Goal: Check status: Check status

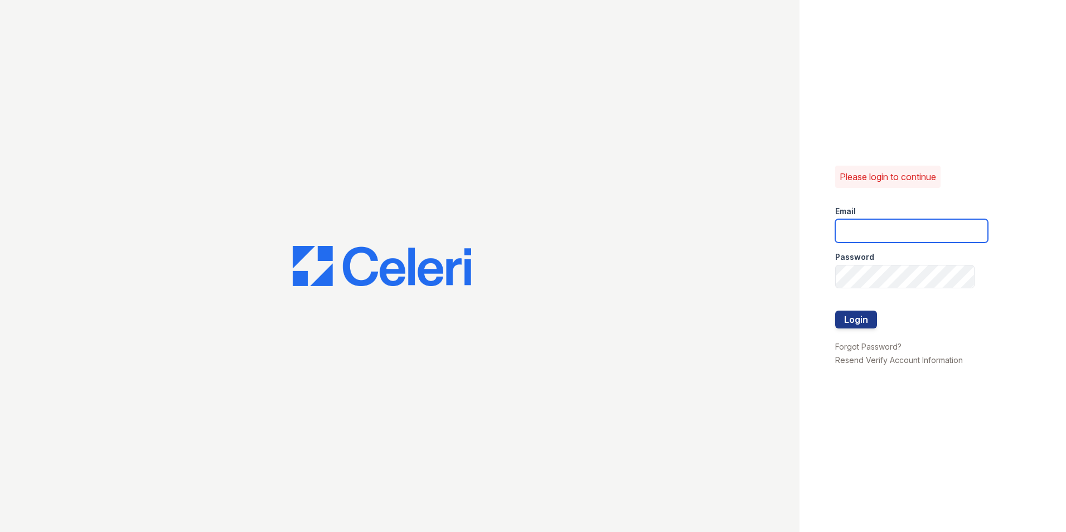
click at [880, 226] on input "email" at bounding box center [912, 230] width 153 height 23
type input "mimi@jaygroupny.com"
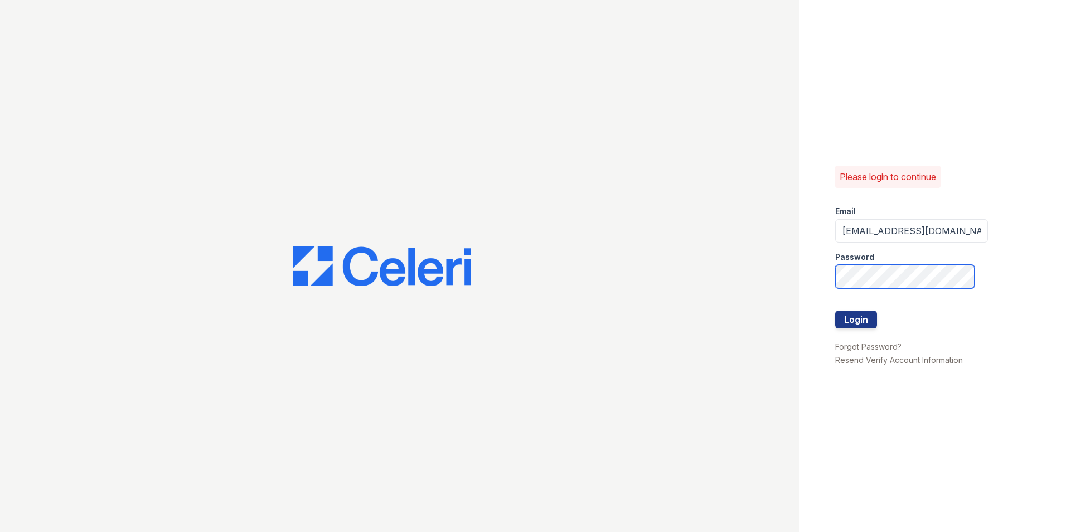
click at [836, 311] on button "Login" at bounding box center [857, 320] width 42 height 18
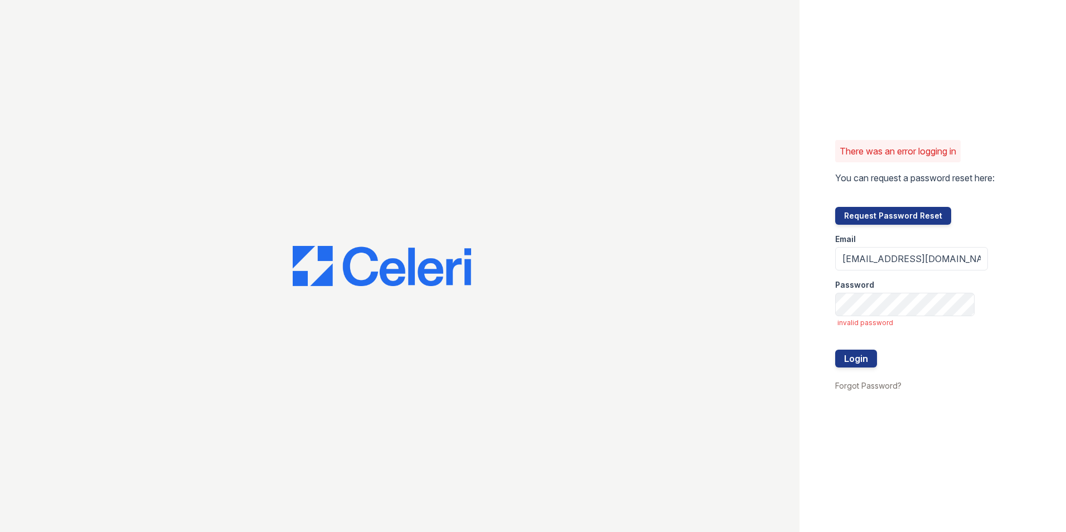
click at [851, 348] on div at bounding box center [912, 338] width 153 height 22
click at [605, 350] on div "There was an error logging in You can request a password reset here: Request Pa…" at bounding box center [533, 266] width 1066 height 532
click at [836, 350] on button "Login" at bounding box center [857, 359] width 42 height 18
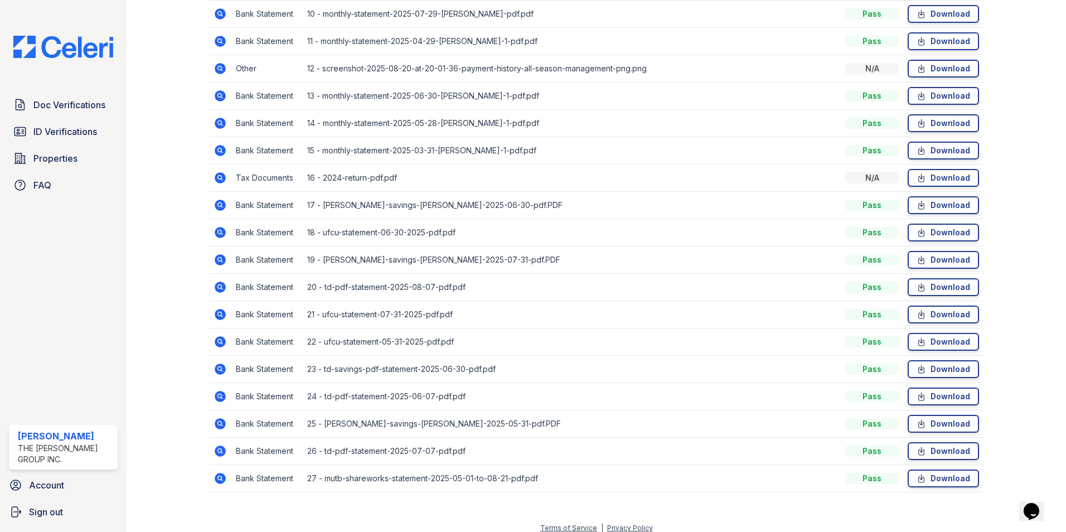
scroll to position [520, 0]
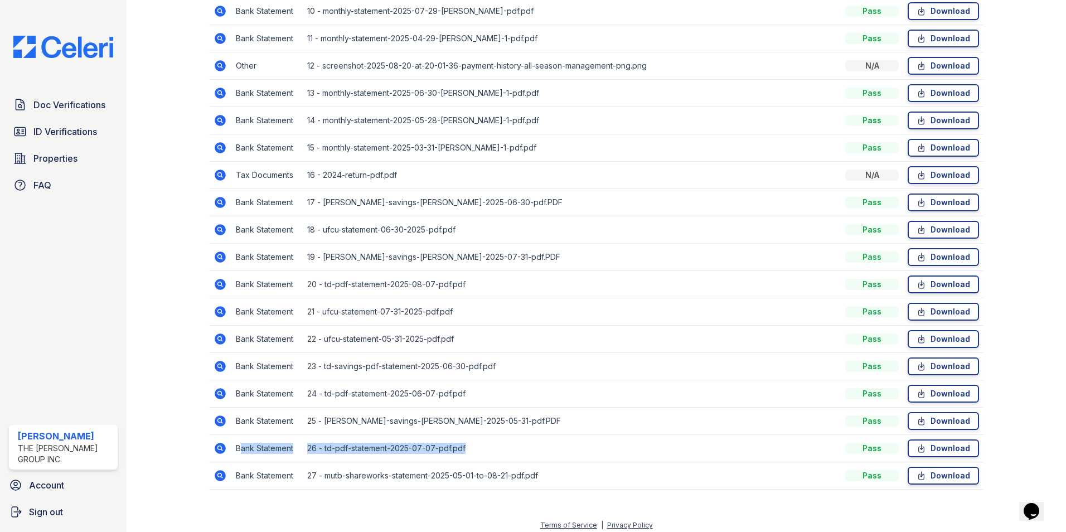
drag, startPoint x: 249, startPoint y: 442, endPoint x: 568, endPoint y: 445, distance: 319.1
click at [568, 445] on tr "Bank Statement 26 - td-pdf-statement-2025-07-07-pdf.pdf Pass Download" at bounding box center [596, 448] width 775 height 27
drag, startPoint x: 568, startPoint y: 445, endPoint x: 518, endPoint y: 417, distance: 57.7
click at [518, 417] on td "25 - marcus-savings-freemon-2025-05-31-pdf.PDF" at bounding box center [572, 421] width 538 height 27
drag, startPoint x: 499, startPoint y: 413, endPoint x: 550, endPoint y: 448, distance: 62.1
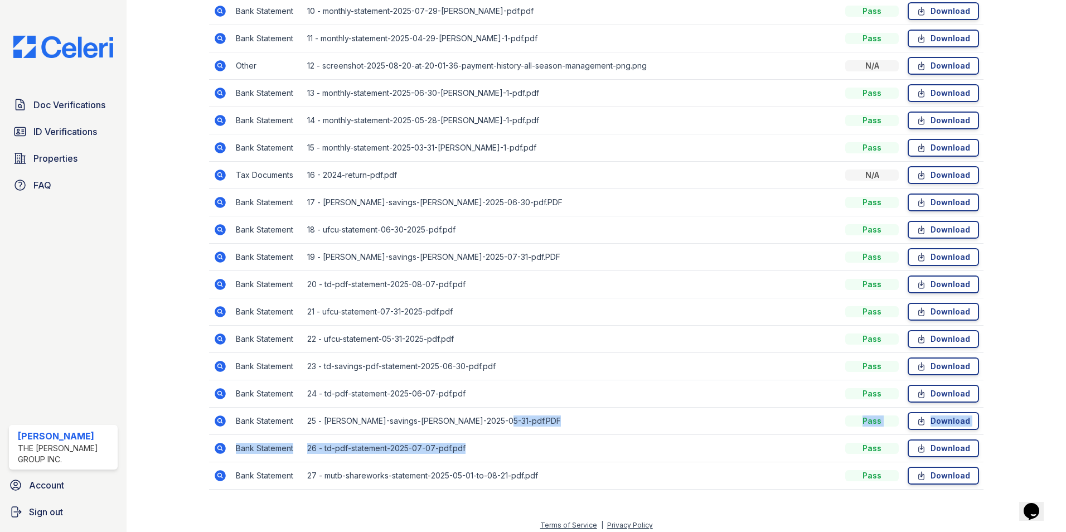
click at [550, 448] on tbody "Benefit Award Letter 5 - employment-verification-2025-08-21-pdf.pdf Pass Downlo…" at bounding box center [596, 173] width 775 height 633
drag, startPoint x: 550, startPoint y: 448, endPoint x: 563, endPoint y: 465, distance: 21.4
click at [563, 465] on td "27 - mutb-shareworks-statement-2025-05-01-to-08-21-pdf.pdf" at bounding box center [572, 475] width 538 height 27
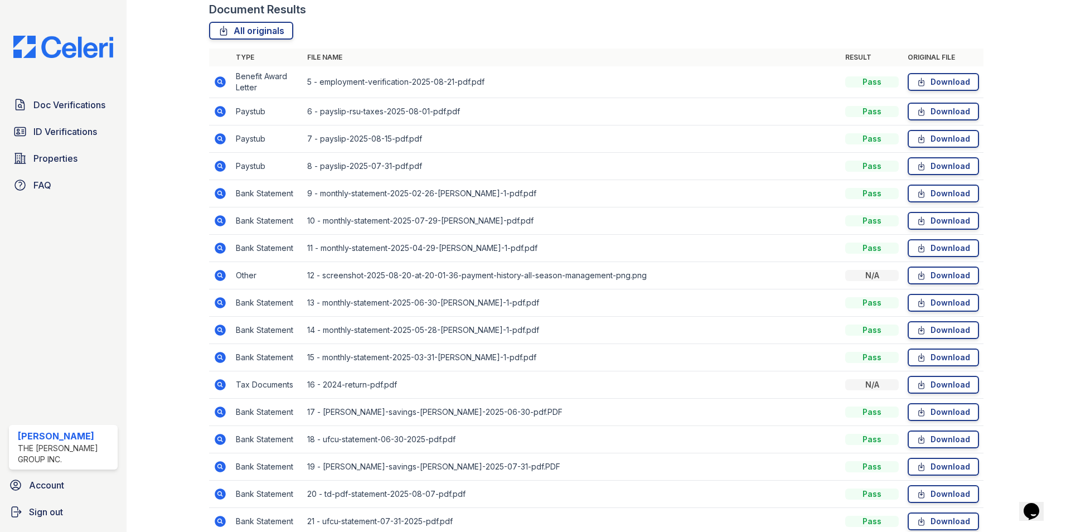
scroll to position [297, 0]
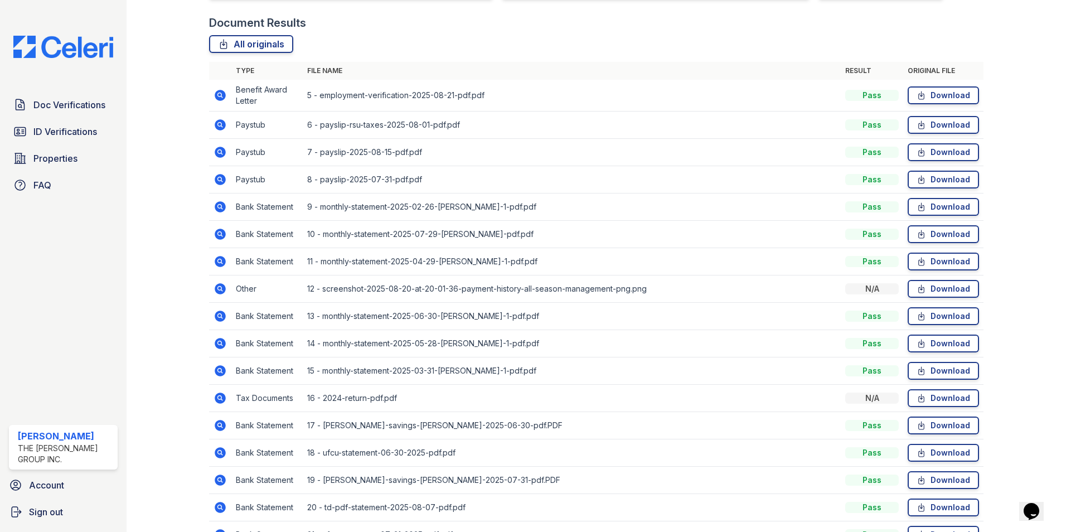
drag, startPoint x: 310, startPoint y: 305, endPoint x: 593, endPoint y: 311, distance: 284.0
click at [593, 311] on td "13 - monthly-statement-2025-06-30-freemon-michele-1-pdf.pdf" at bounding box center [572, 316] width 538 height 27
drag, startPoint x: 593, startPoint y: 311, endPoint x: 329, endPoint y: 443, distance: 296.3
click at [329, 443] on tbody "Benefit Award Letter 5 - employment-verification-2025-08-21-pdf.pdf Pass Downlo…" at bounding box center [596, 396] width 775 height 633
click at [496, 446] on td "18 - ufcu-statement-06-30-2025-pdf.pdf" at bounding box center [572, 453] width 538 height 27
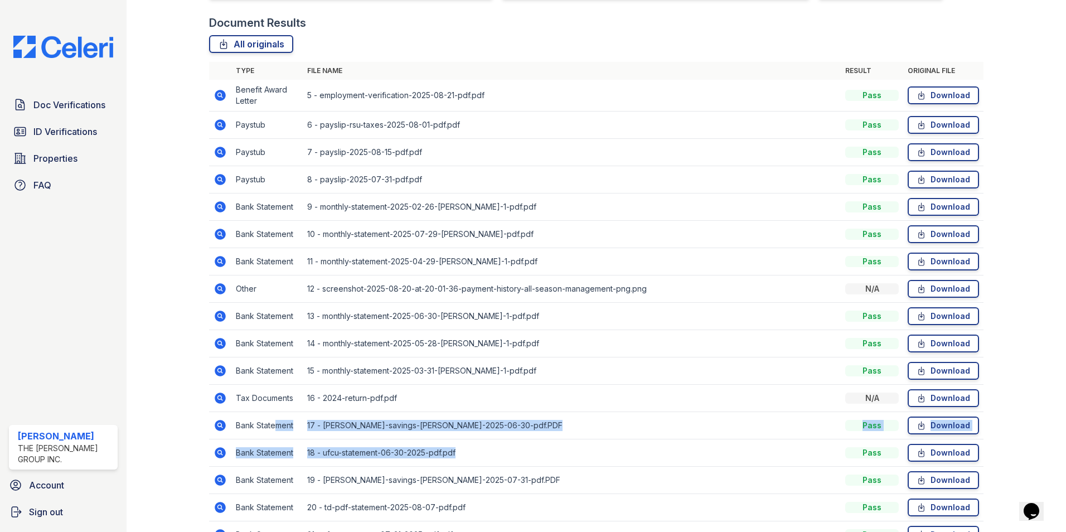
drag, startPoint x: 476, startPoint y: 448, endPoint x: 277, endPoint y: 416, distance: 202.2
click at [277, 416] on tbody "Benefit Award Letter 5 - employment-verification-2025-08-21-pdf.pdf Pass Downlo…" at bounding box center [596, 396] width 775 height 633
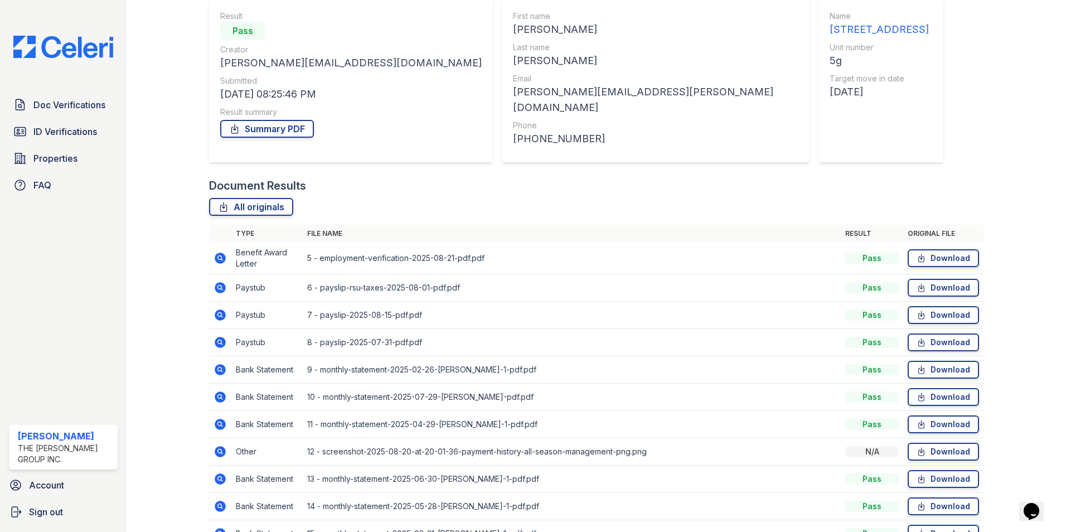
scroll to position [130, 0]
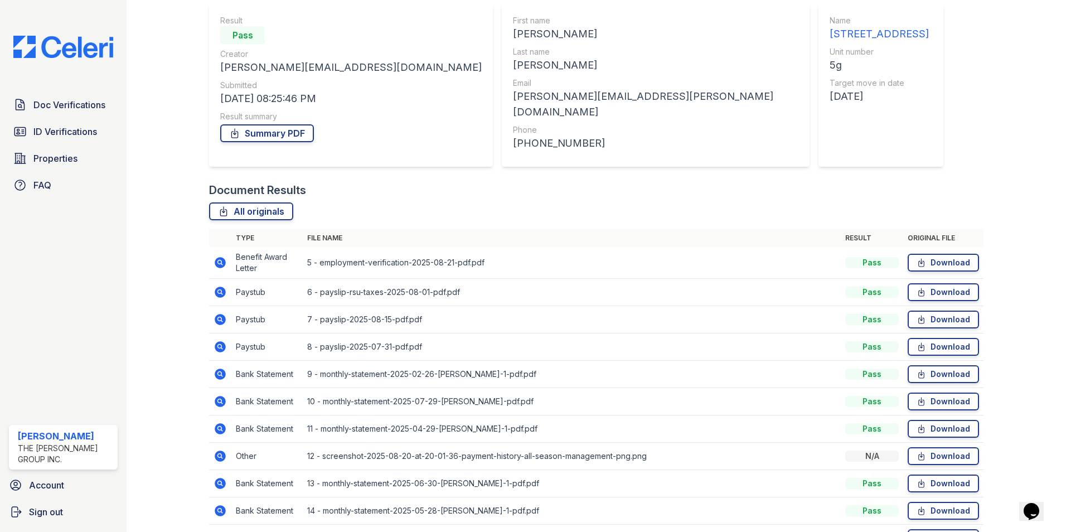
drag, startPoint x: 278, startPoint y: 344, endPoint x: 504, endPoint y: 313, distance: 228.0
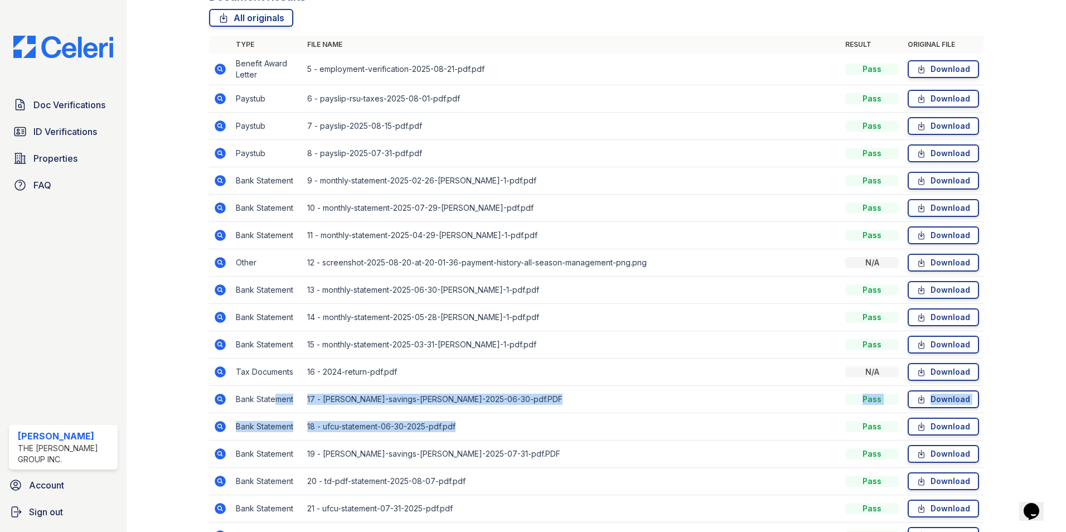
scroll to position [353, 0]
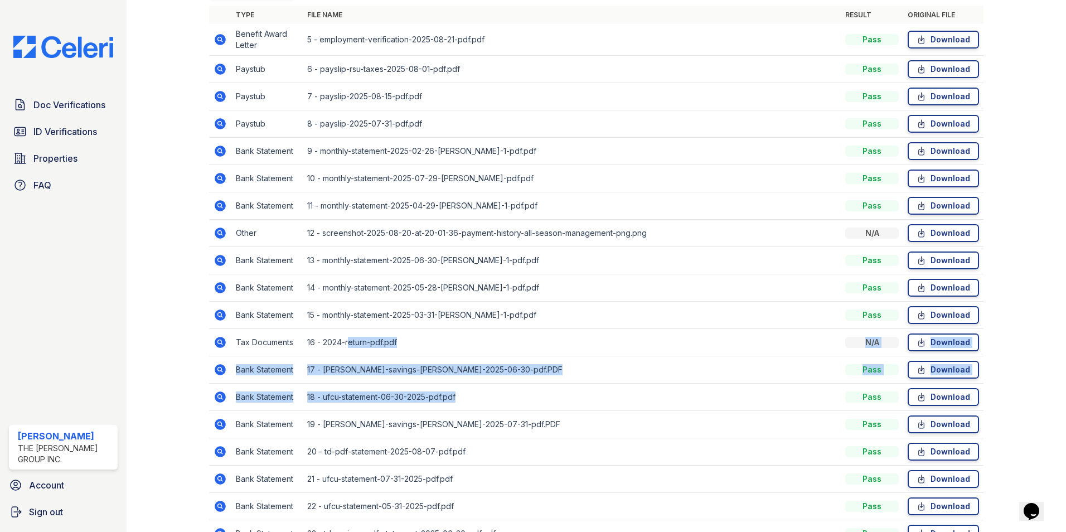
drag, startPoint x: 343, startPoint y: 326, endPoint x: 496, endPoint y: 386, distance: 164.3
click at [496, 386] on tbody "Benefit Award Letter 5 - employment-verification-2025-08-21-pdf.pdf Pass Downlo…" at bounding box center [596, 340] width 775 height 633
drag, startPoint x: 496, startPoint y: 386, endPoint x: 473, endPoint y: 392, distance: 23.5
click at [473, 392] on td "18 - ufcu-statement-06-30-2025-pdf.pdf" at bounding box center [572, 397] width 538 height 27
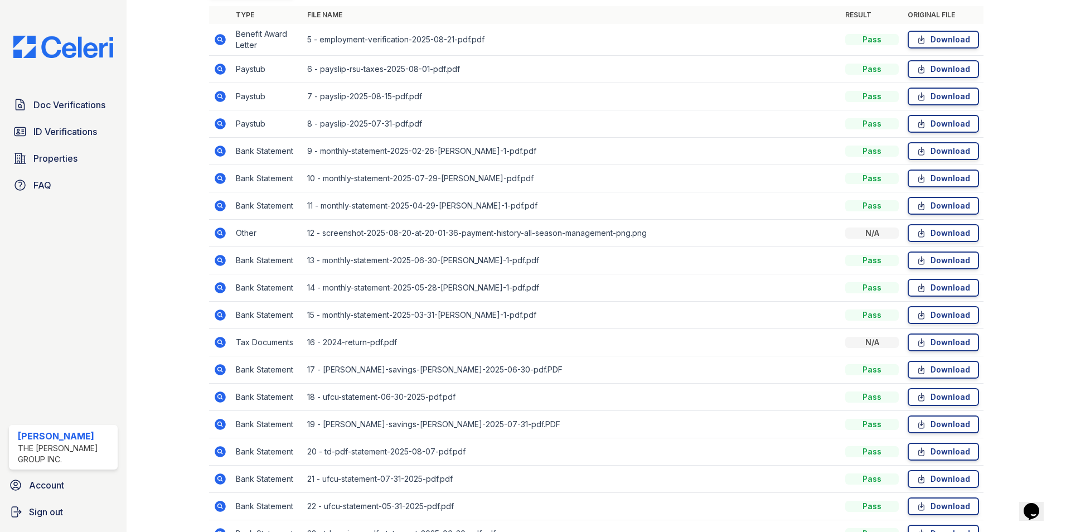
drag, startPoint x: 469, startPoint y: 392, endPoint x: 585, endPoint y: 424, distance: 120.3
click at [585, 424] on tbody "Benefit Award Letter 5 - employment-verification-2025-08-21-pdf.pdf Pass Downlo…" at bounding box center [596, 340] width 775 height 633
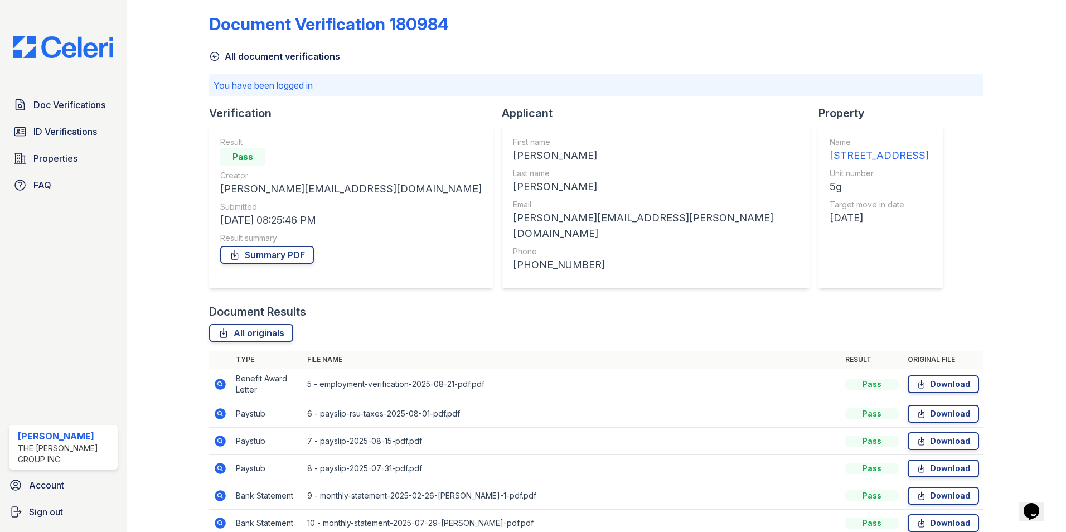
scroll to position [0, 0]
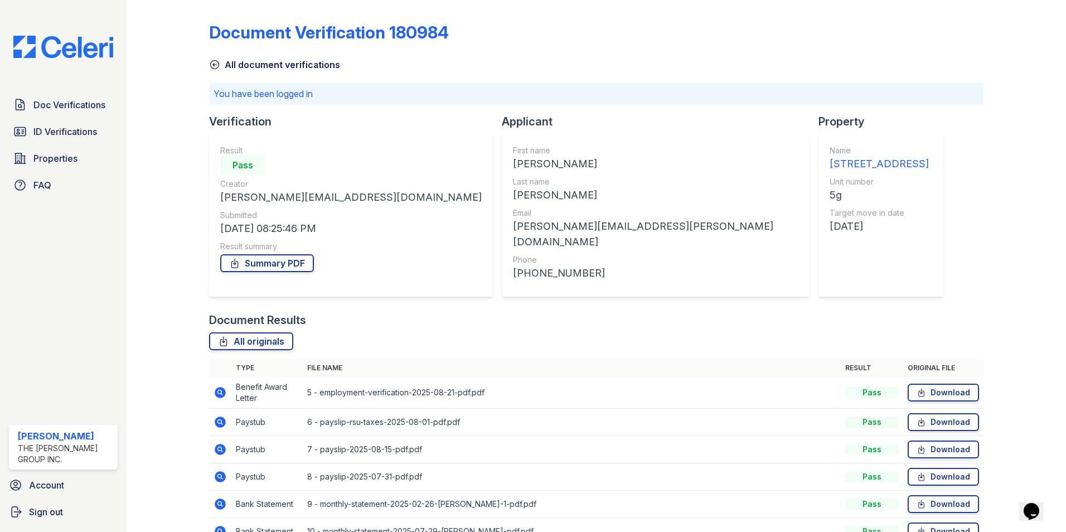
drag, startPoint x: 210, startPoint y: 94, endPoint x: 669, endPoint y: 318, distance: 510.9
click at [669, 318] on div "Document Verification 180984 All document verifications You have been logged in…" at bounding box center [596, 512] width 775 height 1017
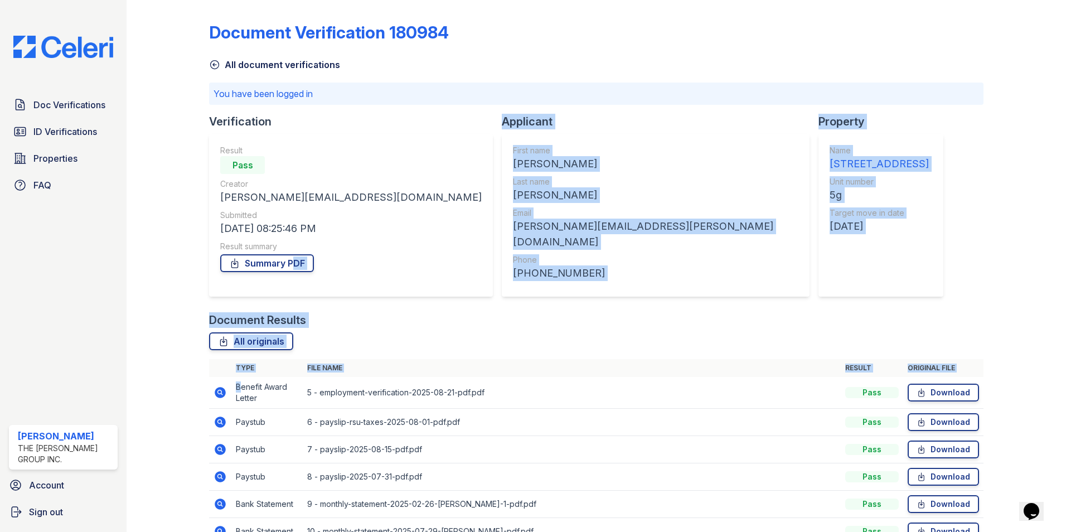
drag, startPoint x: 630, startPoint y: 443, endPoint x: 286, endPoint y: 283, distance: 379.8
click at [286, 283] on div "Document Verification 180984 All document verifications You have been logged in…" at bounding box center [596, 512] width 775 height 1017
drag, startPoint x: 286, startPoint y: 283, endPoint x: 436, endPoint y: 270, distance: 151.1
click at [513, 270] on div "First name Jacqueline Last name Freemon Email freemon.michele@gmail.com Phone +…" at bounding box center [656, 215] width 286 height 141
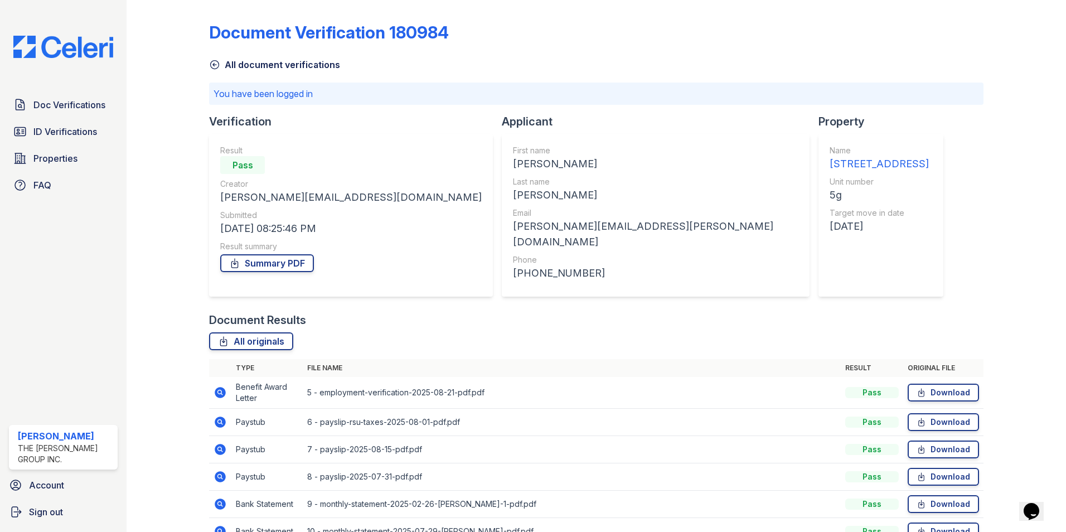
drag, startPoint x: 422, startPoint y: 261, endPoint x: 444, endPoint y: 257, distance: 22.8
click at [513, 266] on div "+15129390695" at bounding box center [656, 274] width 286 height 16
drag, startPoint x: 577, startPoint y: 229, endPoint x: 542, endPoint y: 316, distance: 94.1
click at [542, 316] on div "Document Verification 180984 All document verifications You have been logged in…" at bounding box center [596, 512] width 775 height 1017
drag, startPoint x: 446, startPoint y: 258, endPoint x: 474, endPoint y: 275, distance: 32.8
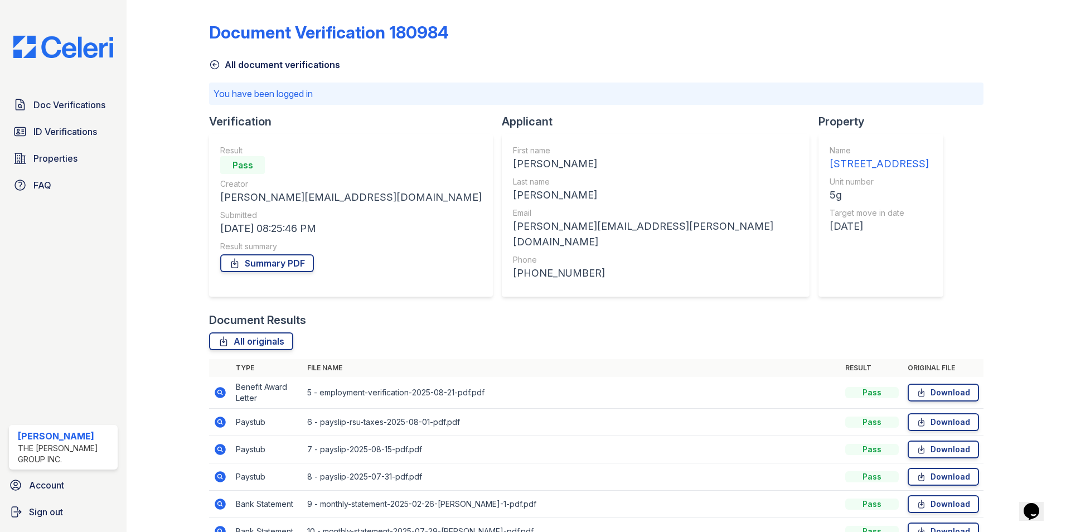
click at [513, 276] on div "First name Jacqueline Last name Freemon Email freemon.michele@gmail.com Phone +…" at bounding box center [656, 215] width 286 height 141
